Goal: Task Accomplishment & Management: Use online tool/utility

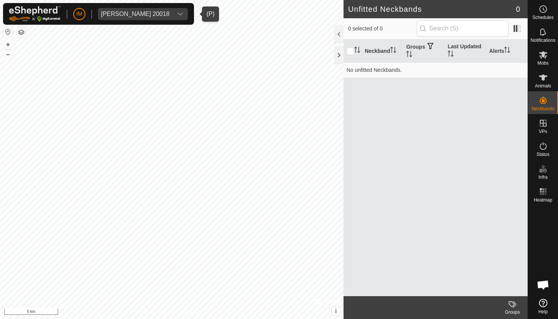
click at [183, 14] on icon "dropdown trigger" at bounding box center [180, 14] width 5 height 3
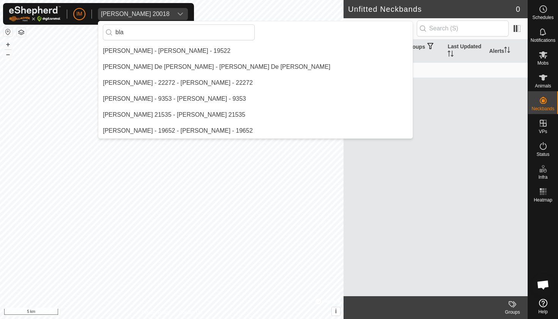
scroll to position [32, 0]
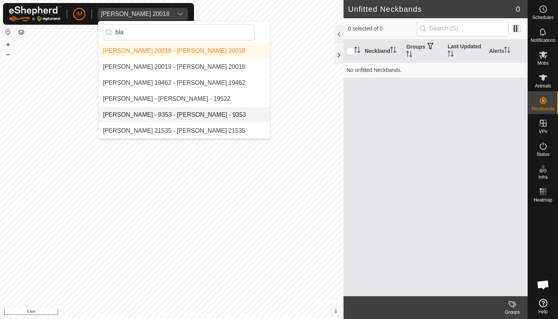
type input "bla"
click at [224, 113] on li "[PERSON_NAME] - 9353 - [PERSON_NAME] - 9353" at bounding box center [184, 114] width 172 height 15
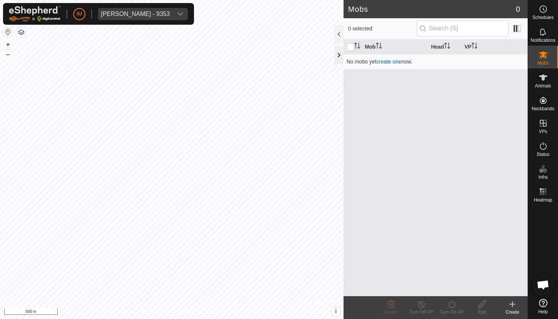
click at [341, 54] on div at bounding box center [338, 55] width 9 height 18
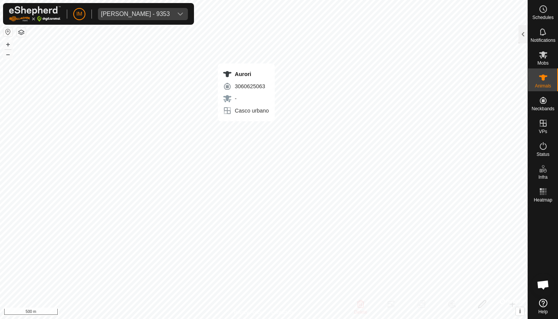
checkbox input "true"
click at [541, 77] on icon at bounding box center [543, 77] width 9 height 9
click at [525, 30] on div at bounding box center [523, 34] width 9 height 18
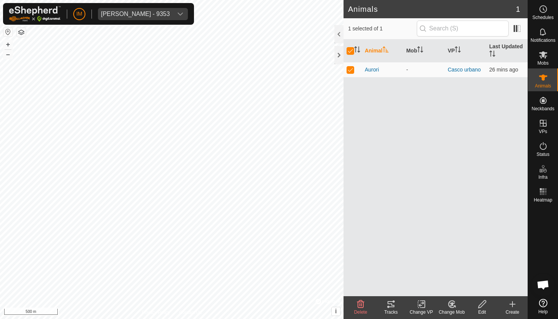
click at [393, 306] on icon at bounding box center [391, 304] width 7 height 6
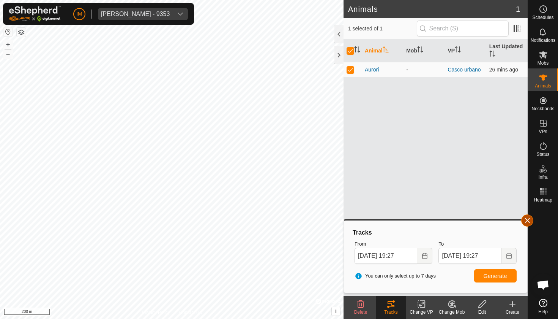
click at [532, 217] on button "button" at bounding box center [527, 220] width 12 height 12
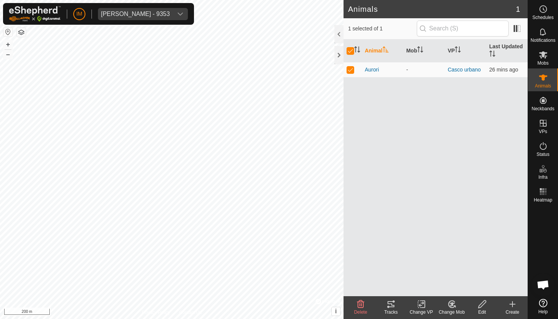
click at [388, 306] on icon at bounding box center [391, 304] width 7 height 6
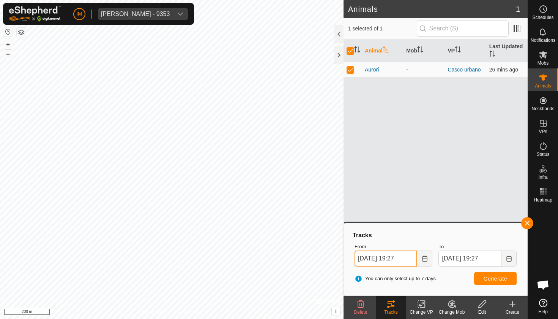
click at [394, 257] on input "[DATE] 19:27" at bounding box center [386, 258] width 63 height 16
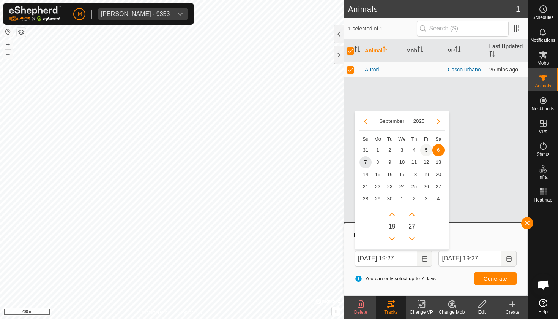
click at [426, 148] on span "5" at bounding box center [426, 150] width 12 height 12
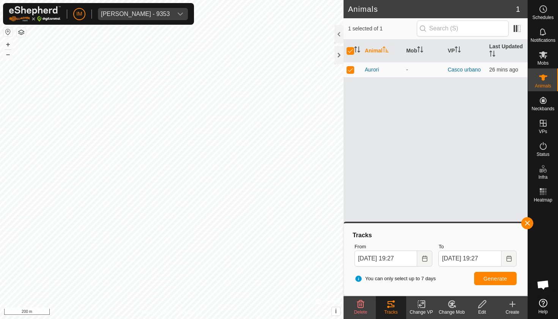
click at [497, 273] on button "Generate" at bounding box center [495, 277] width 43 height 13
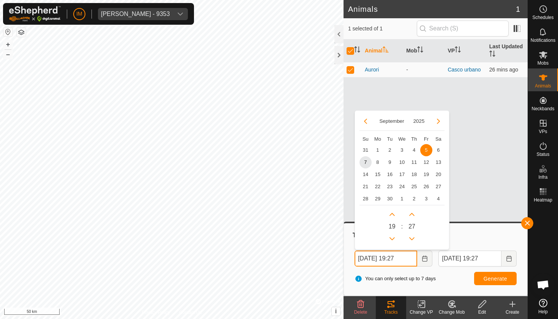
click at [396, 260] on input "[DATE] 19:27" at bounding box center [386, 258] width 63 height 16
click at [415, 151] on span "4" at bounding box center [414, 150] width 12 height 12
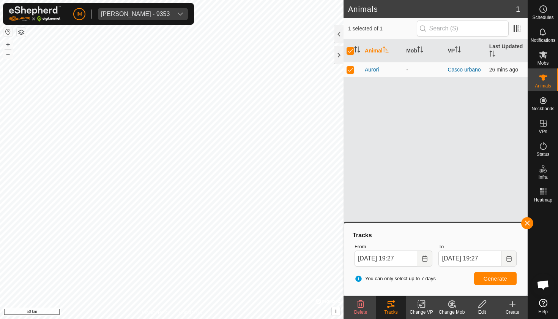
click at [494, 279] on span "Generate" at bounding box center [496, 278] width 24 height 6
click at [409, 260] on input "[DATE] 19:27" at bounding box center [386, 258] width 63 height 16
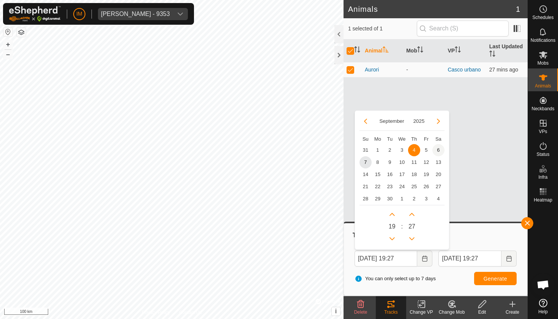
click at [440, 150] on span "6" at bounding box center [438, 150] width 12 height 12
type input "[DATE] 19:27"
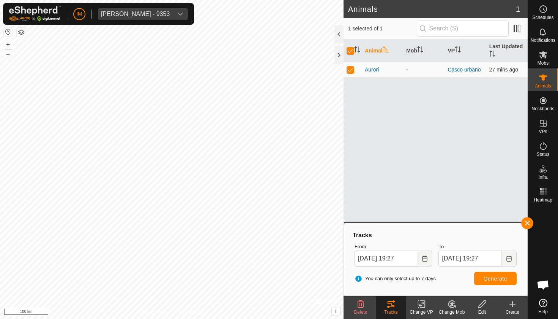
click at [496, 277] on span "Generate" at bounding box center [496, 278] width 24 height 6
